Goal: Task Accomplishment & Management: Manage account settings

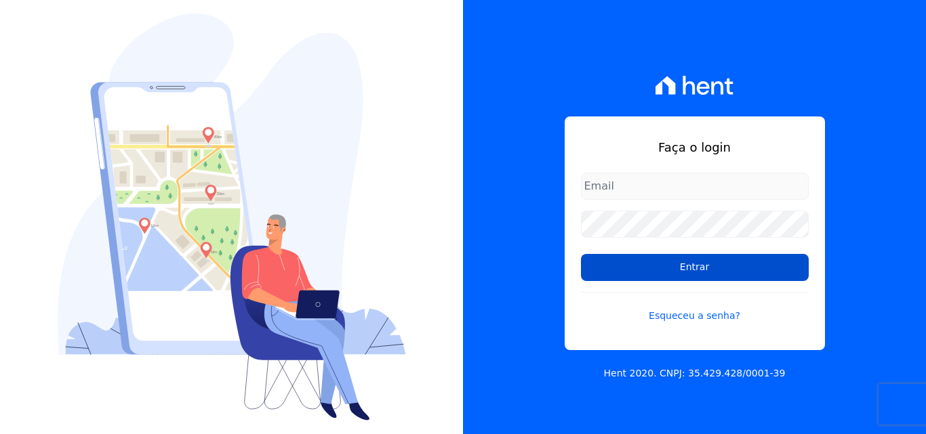
type input "[EMAIL_ADDRESS][DOMAIN_NAME]"
click at [634, 270] on input "Entrar" at bounding box center [695, 267] width 228 height 27
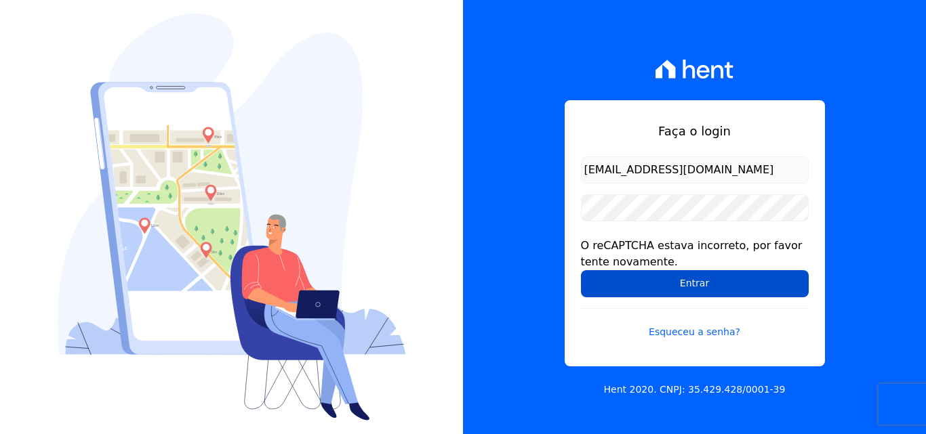
click at [712, 287] on input "Entrar" at bounding box center [695, 283] width 228 height 27
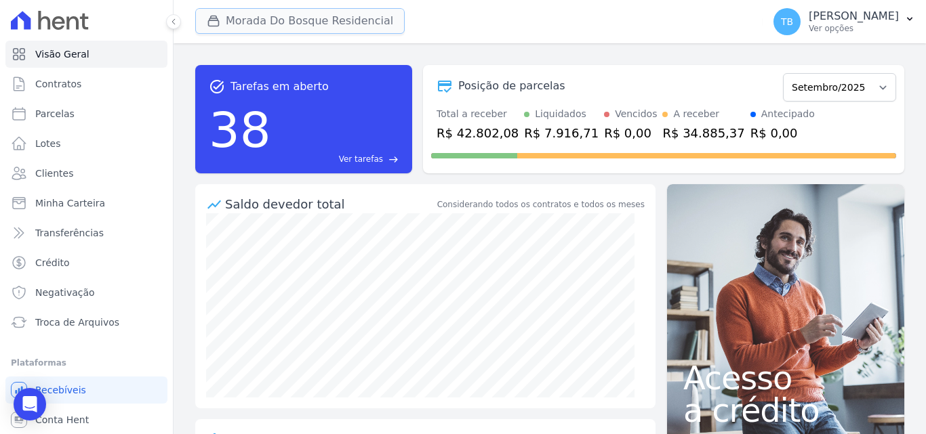
click at [265, 10] on button "Morada Do Bosque Residencial" at bounding box center [299, 21] width 209 height 26
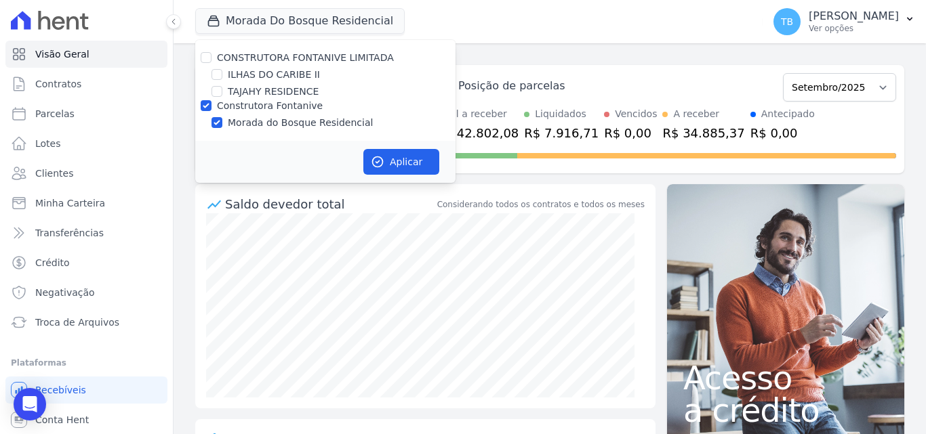
click at [249, 69] on label "ILHAS DO CARIBE II" at bounding box center [274, 75] width 92 height 14
click at [222, 69] on input "ILHAS DO CARIBE II" at bounding box center [216, 74] width 11 height 11
checkbox input "true"
drag, startPoint x: 215, startPoint y: 107, endPoint x: 207, endPoint y: 104, distance: 7.9
click at [211, 106] on div "Construtora Fontanive" at bounding box center [325, 106] width 260 height 14
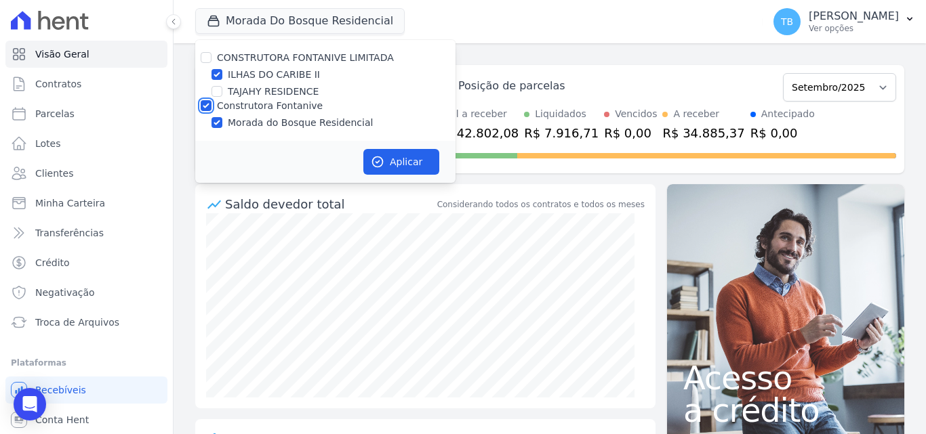
click at [207, 104] on input "Construtora Fontanive" at bounding box center [206, 105] width 11 height 11
checkbox input "false"
click at [388, 159] on button "Aplicar" at bounding box center [401, 162] width 76 height 26
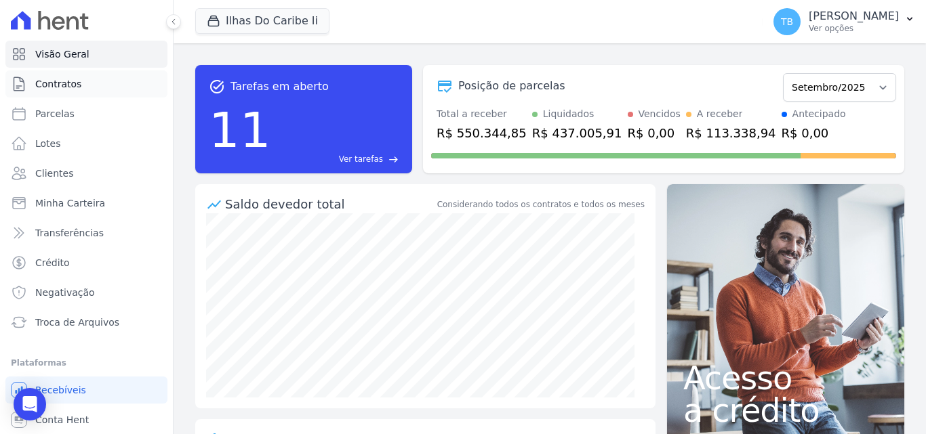
click at [89, 85] on link "Contratos" at bounding box center [86, 83] width 162 height 27
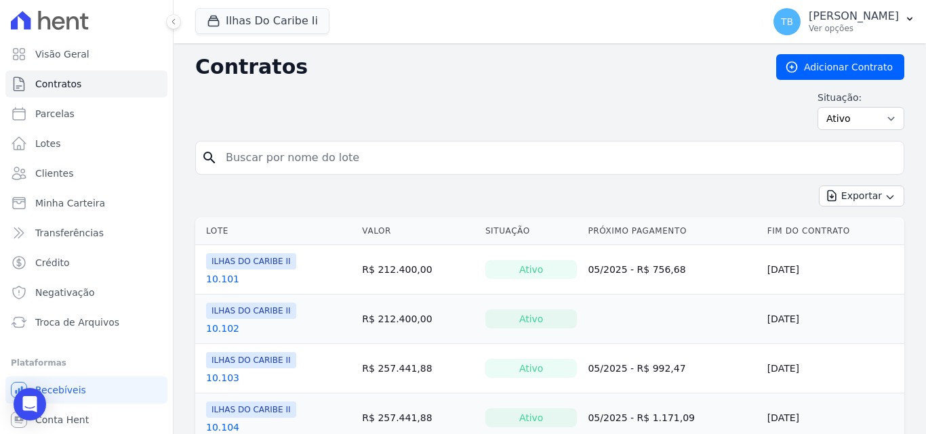
click at [367, 155] on input "search" at bounding box center [558, 157] width 680 height 27
type input "0"
type input "6.304"
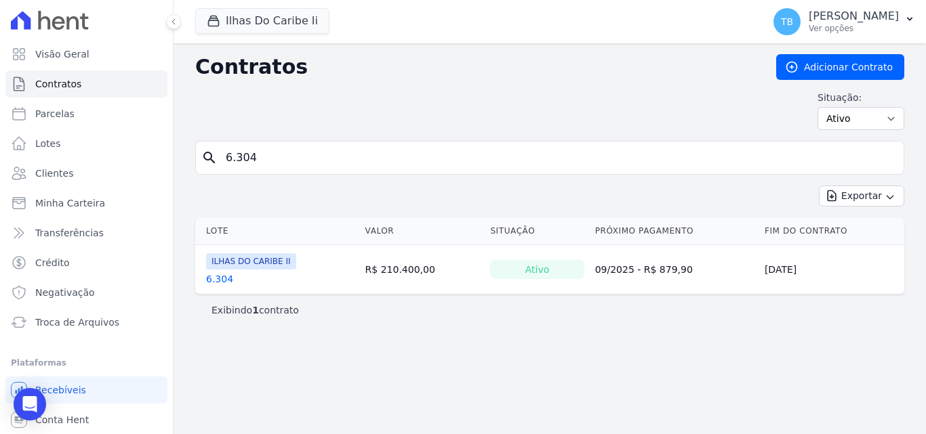
click at [225, 283] on link "6.304" at bounding box center [219, 279] width 27 height 14
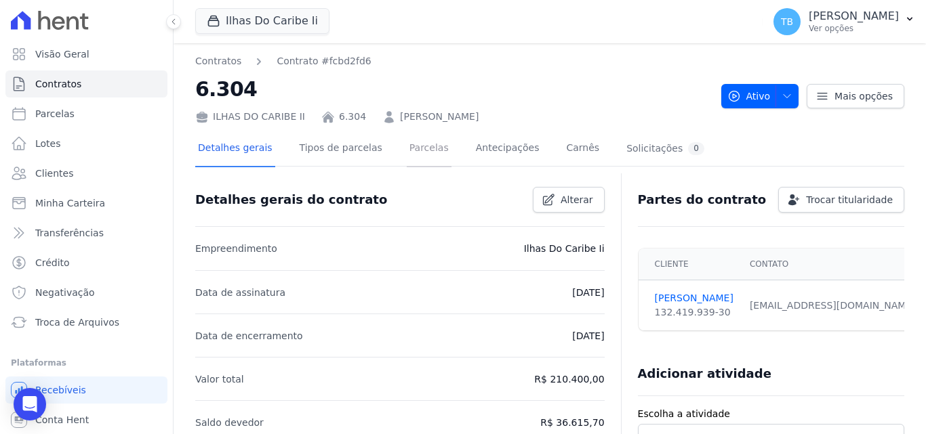
click at [412, 145] on link "Parcelas" at bounding box center [429, 149] width 45 height 36
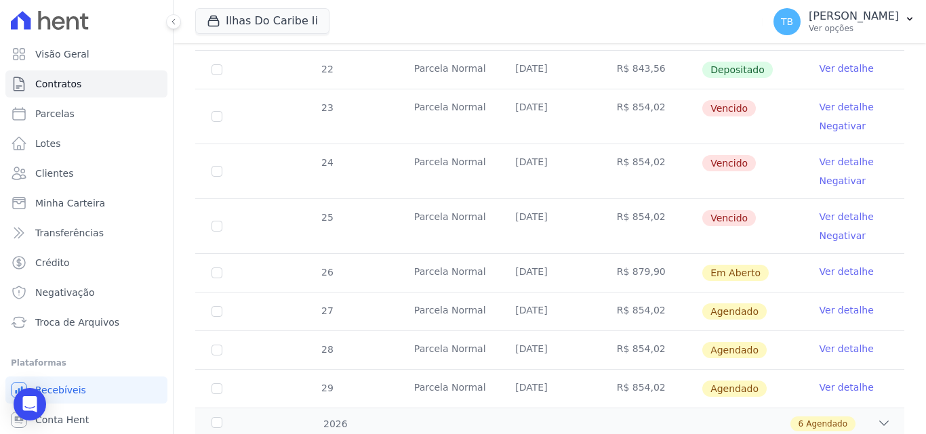
scroll to position [432, 0]
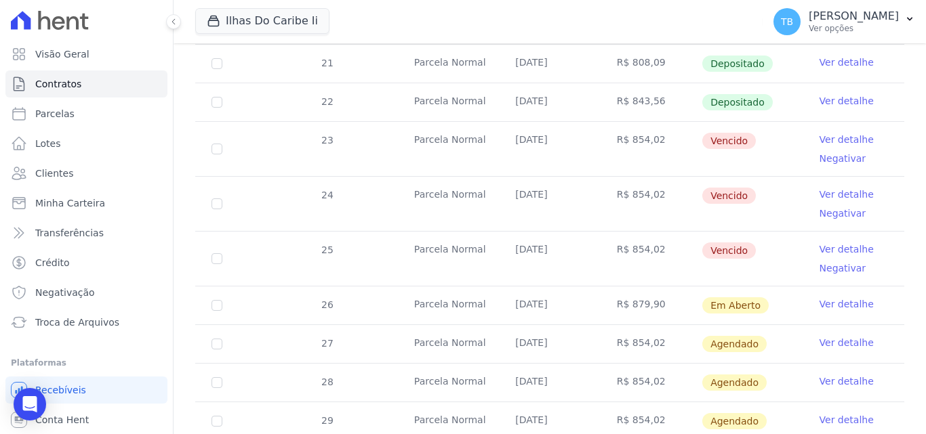
click at [842, 133] on link "Ver detalhe" at bounding box center [846, 140] width 54 height 14
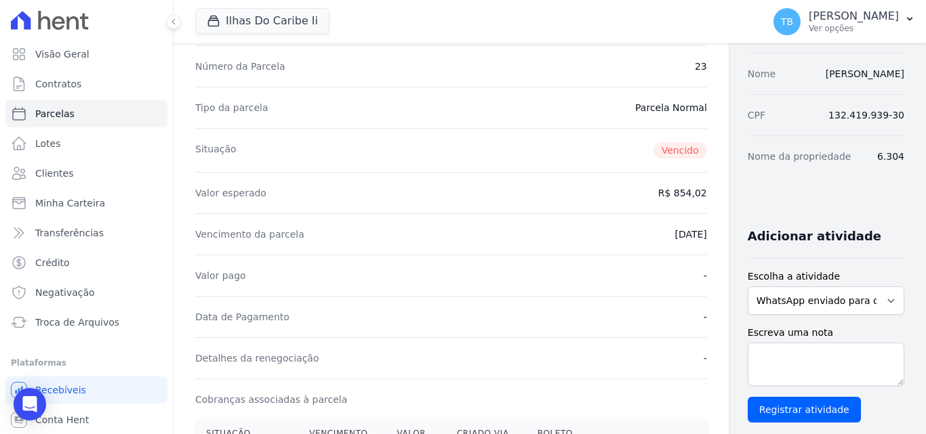
scroll to position [203, 0]
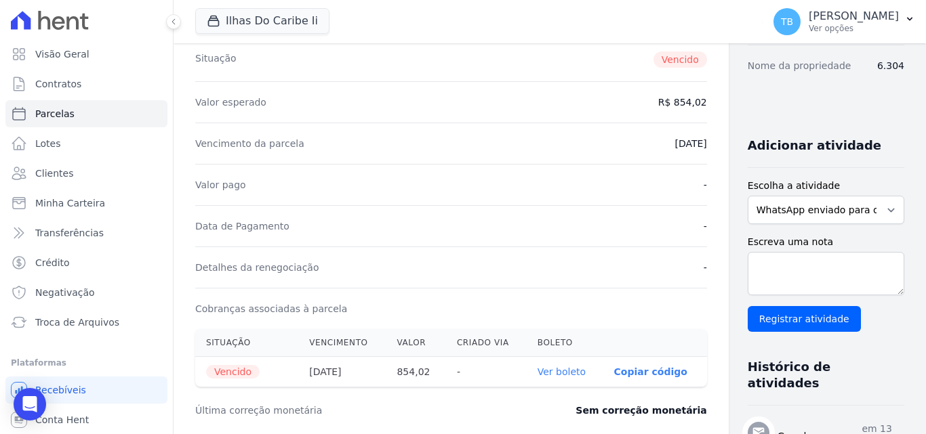
click at [537, 370] on link "Ver boleto" at bounding box center [561, 372] width 48 height 11
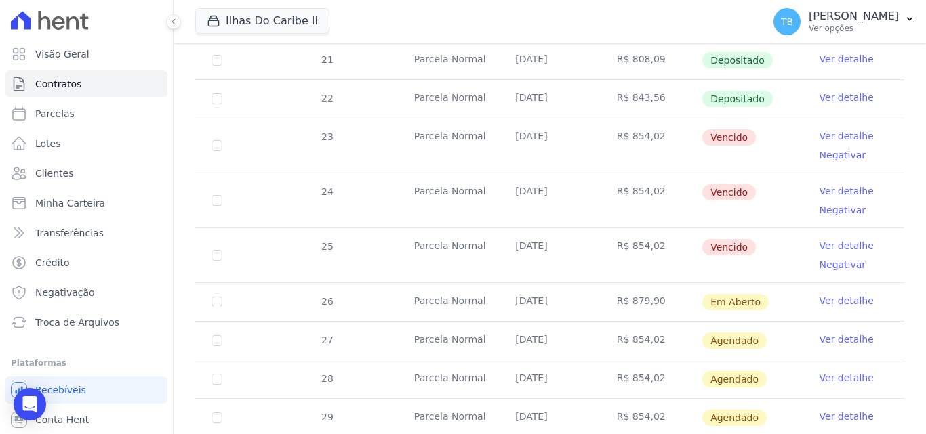
scroll to position [474, 0]
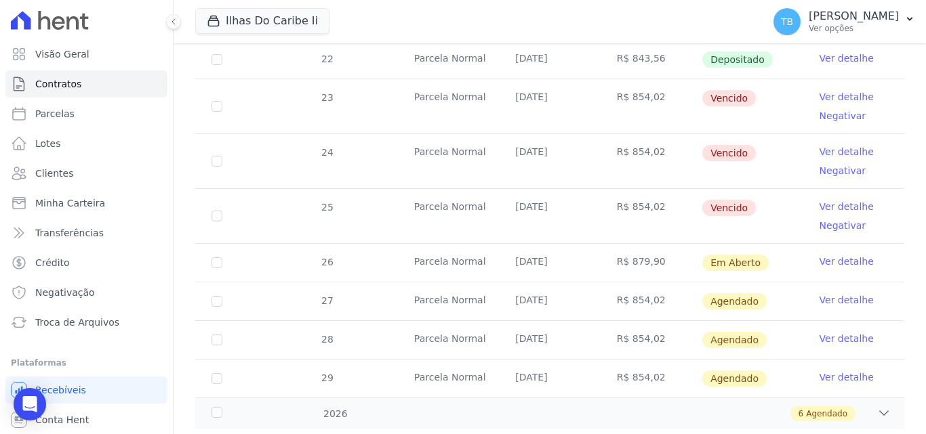
click at [854, 145] on link "Ver detalhe" at bounding box center [846, 152] width 54 height 14
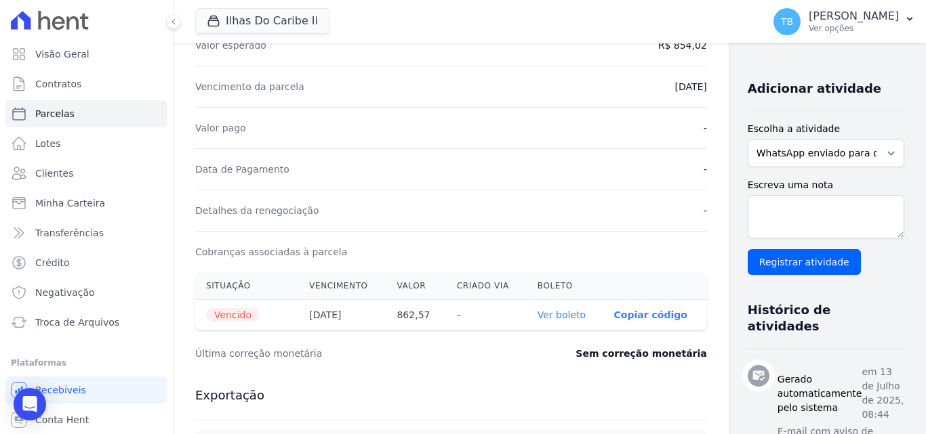
scroll to position [339, 0]
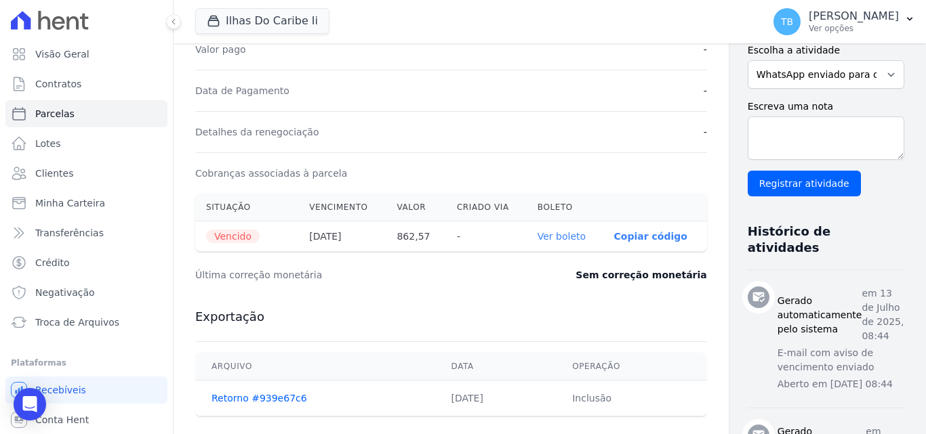
click at [537, 236] on link "Ver boleto" at bounding box center [561, 236] width 48 height 11
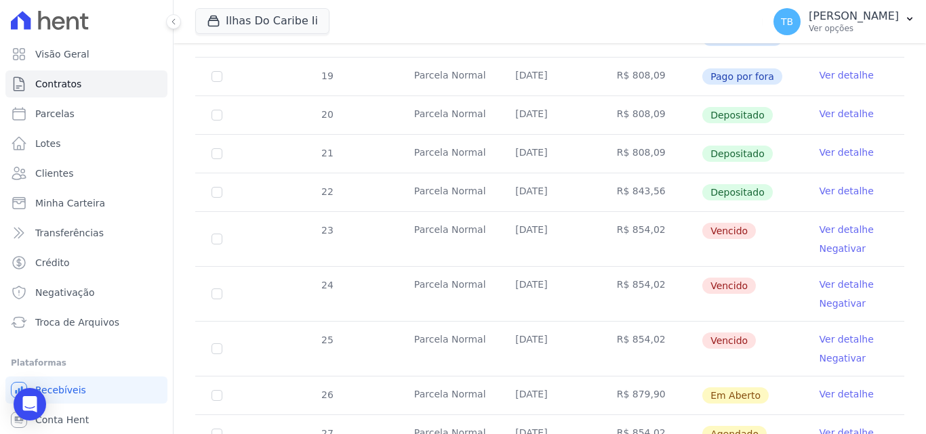
scroll to position [407, 0]
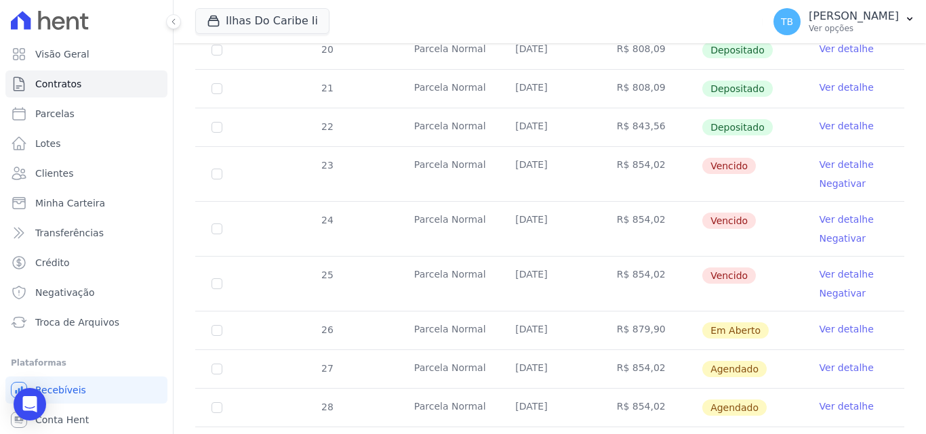
click at [827, 268] on link "Ver detalhe" at bounding box center [846, 275] width 54 height 14
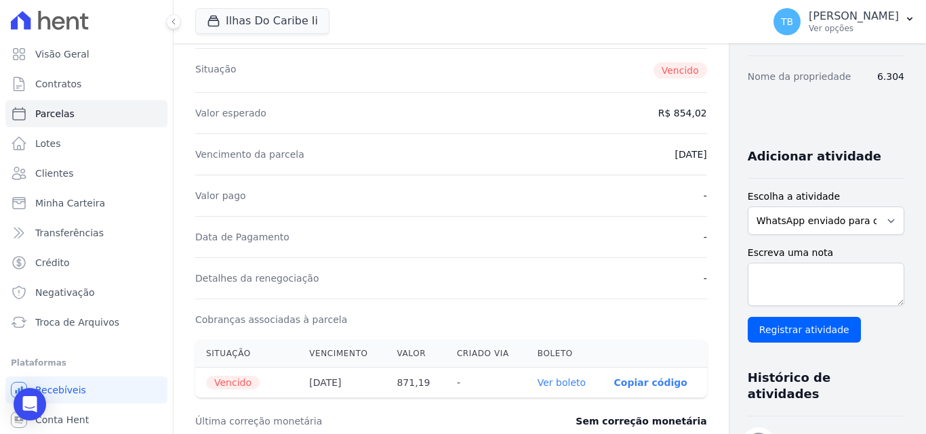
scroll to position [271, 0]
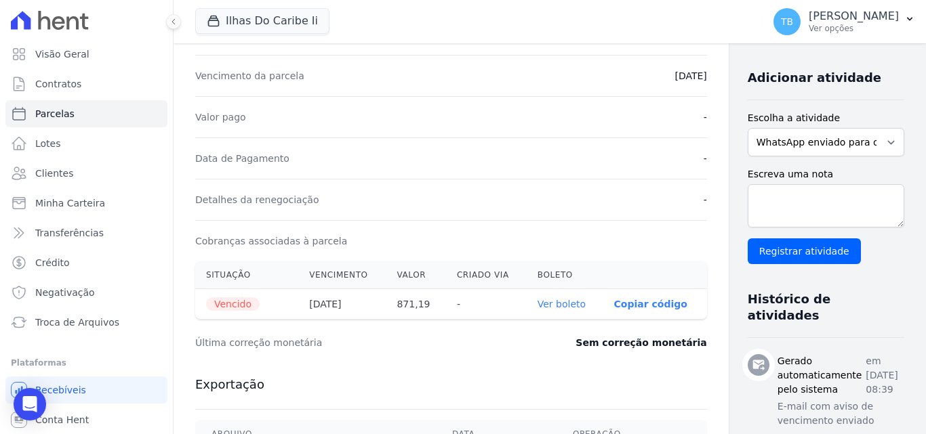
click at [537, 304] on link "Ver boleto" at bounding box center [561, 304] width 48 height 11
